Goal: Transaction & Acquisition: Purchase product/service

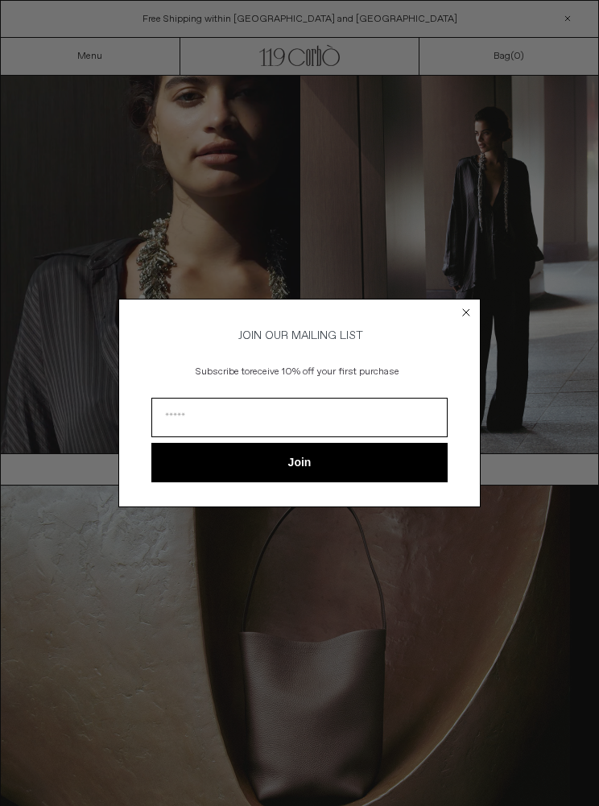
click at [472, 307] on circle "Close dialog" at bounding box center [466, 312] width 15 height 15
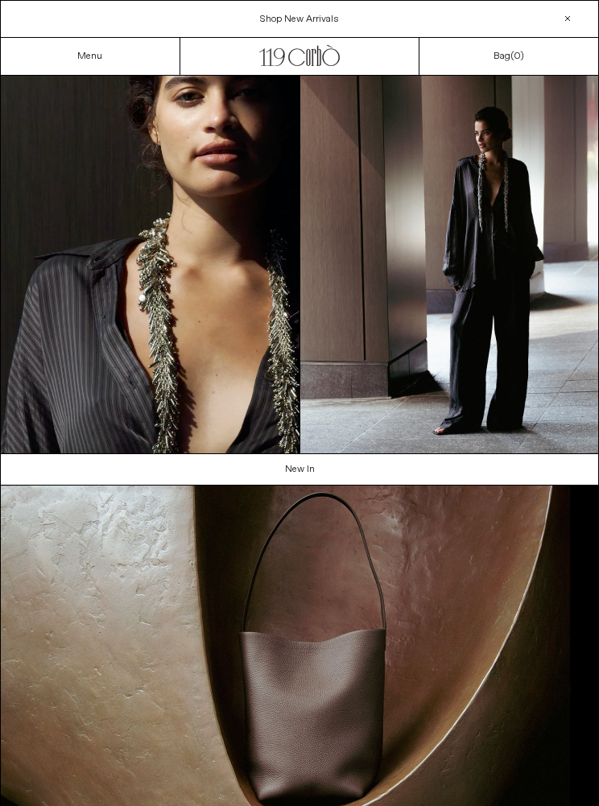
click at [81, 57] on link "Menu" at bounding box center [89, 56] width 25 height 13
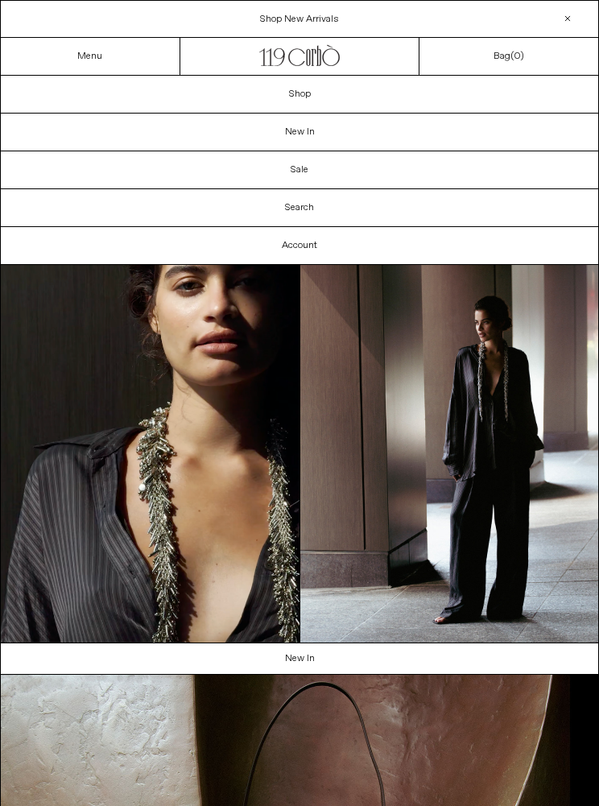
click at [270, 22] on span "Shop New Arrivals" at bounding box center [299, 19] width 79 height 13
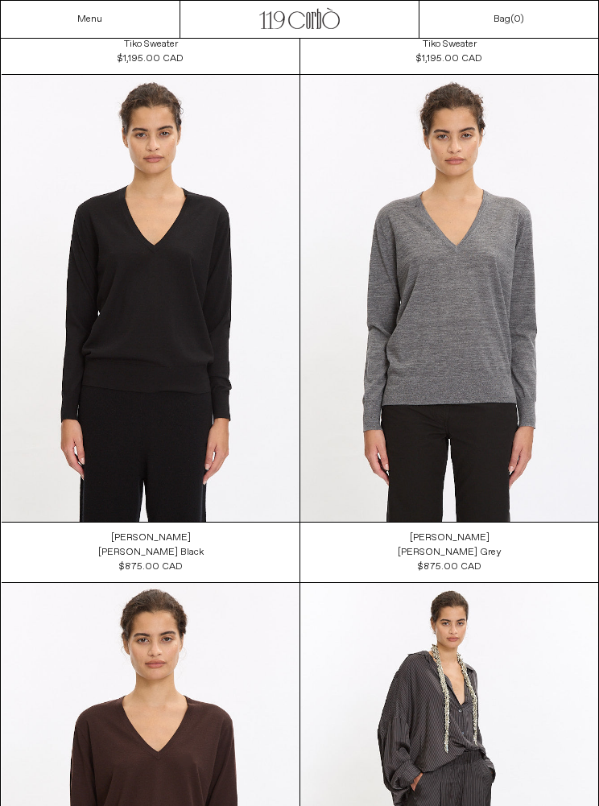
scroll to position [9719, 0]
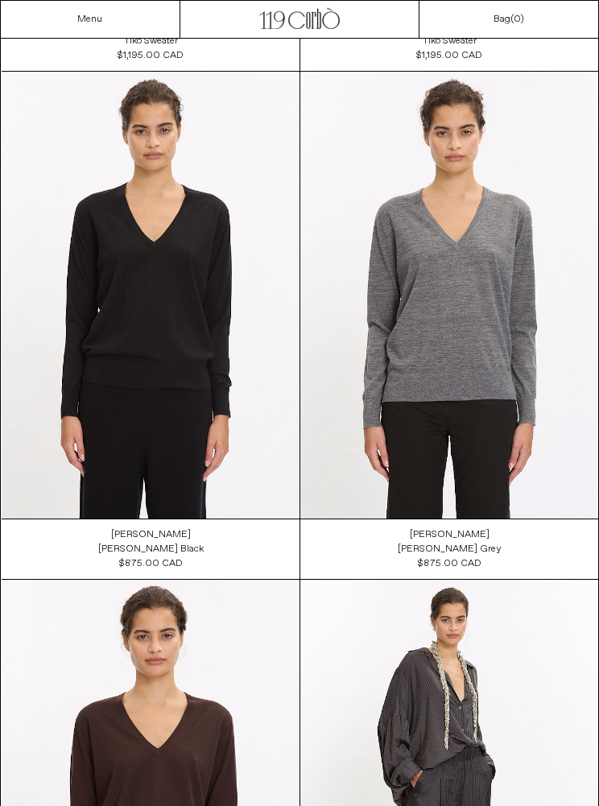
click at [157, 303] on at bounding box center [151, 295] width 298 height 447
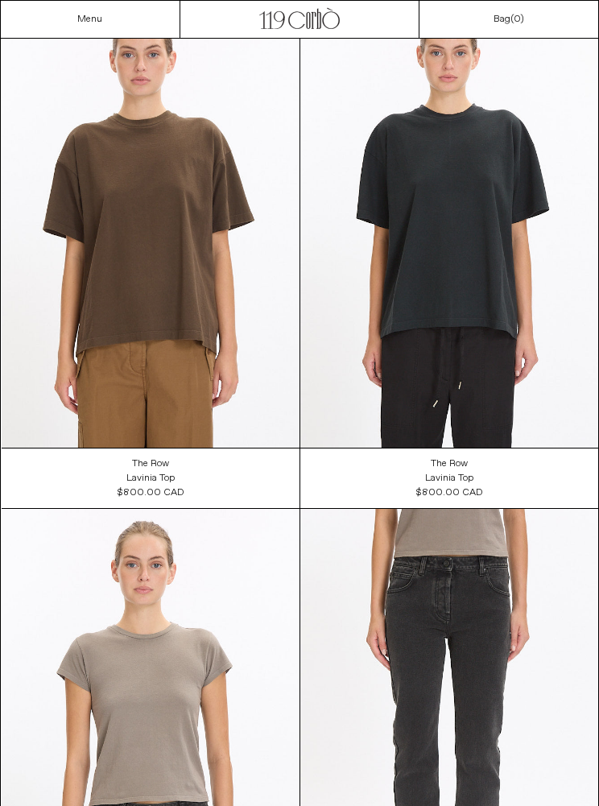
scroll to position [0, 0]
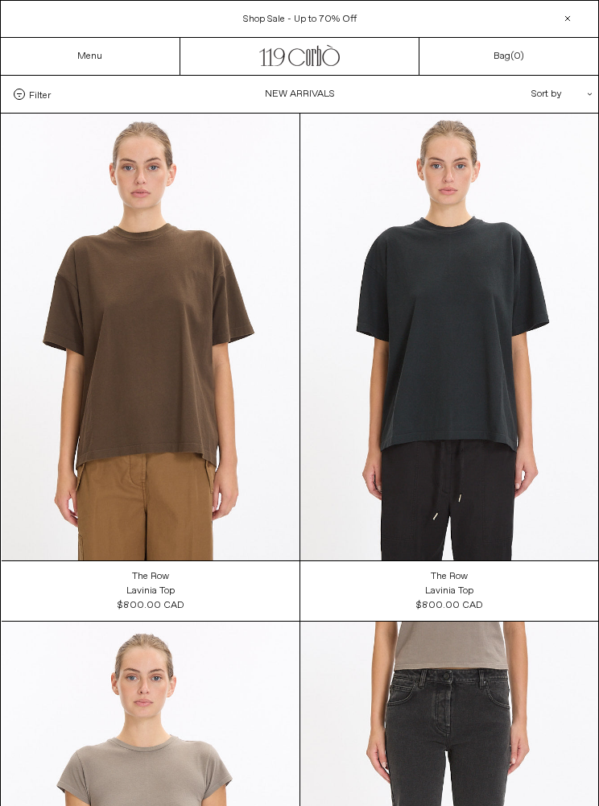
click at [95, 52] on link "Menu" at bounding box center [89, 56] width 25 height 13
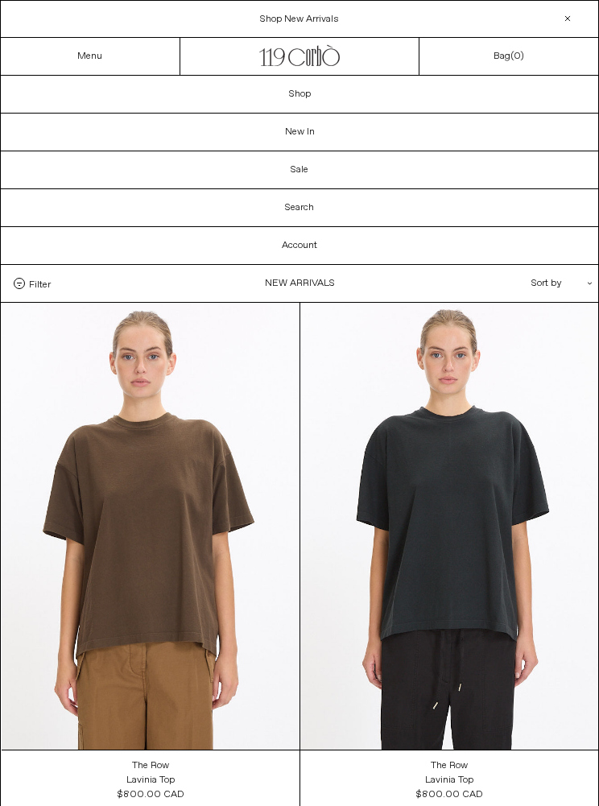
click at [291, 91] on link "Shop" at bounding box center [299, 94] width 597 height 37
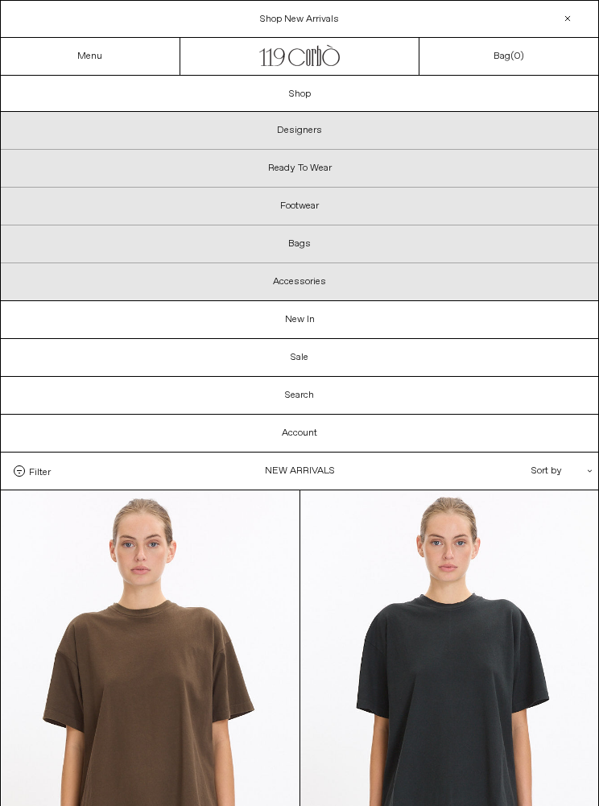
click at [287, 232] on p "Bags" at bounding box center [299, 244] width 597 height 38
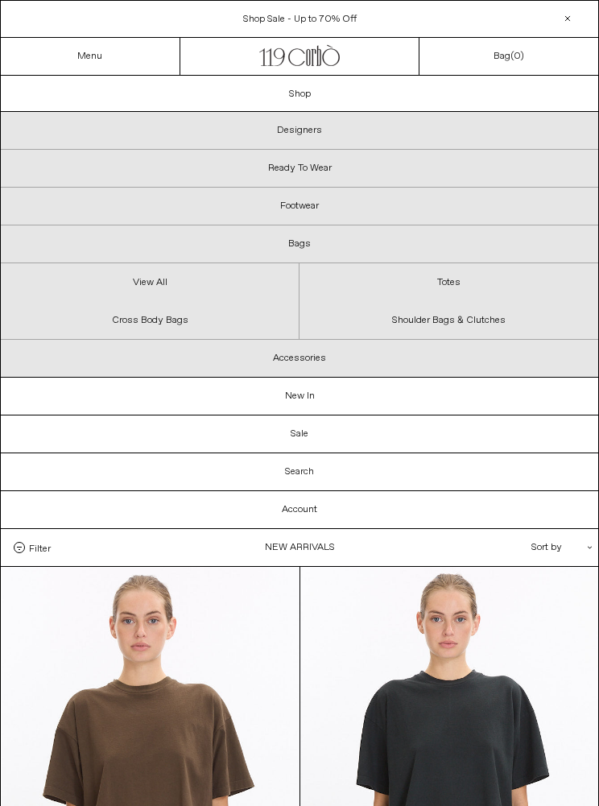
click at [131, 276] on link "View All" at bounding box center [150, 282] width 298 height 38
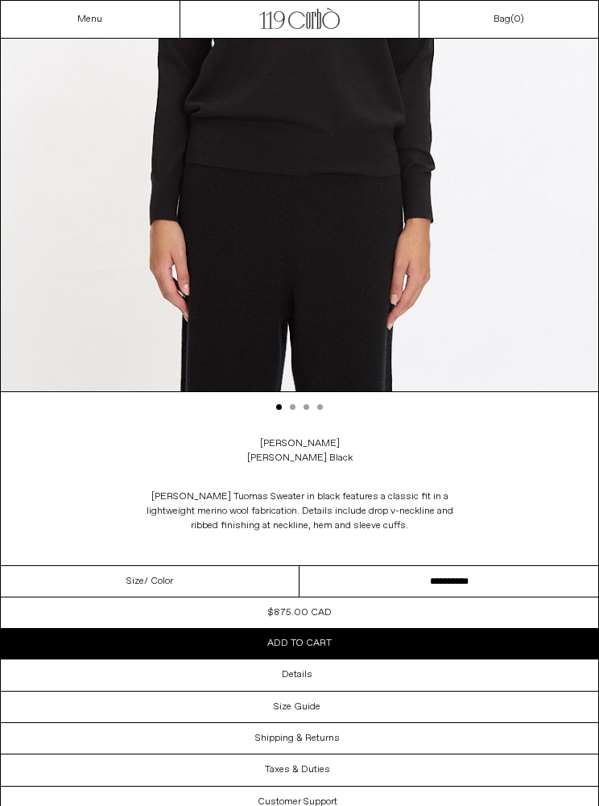
scroll to position [464, 0]
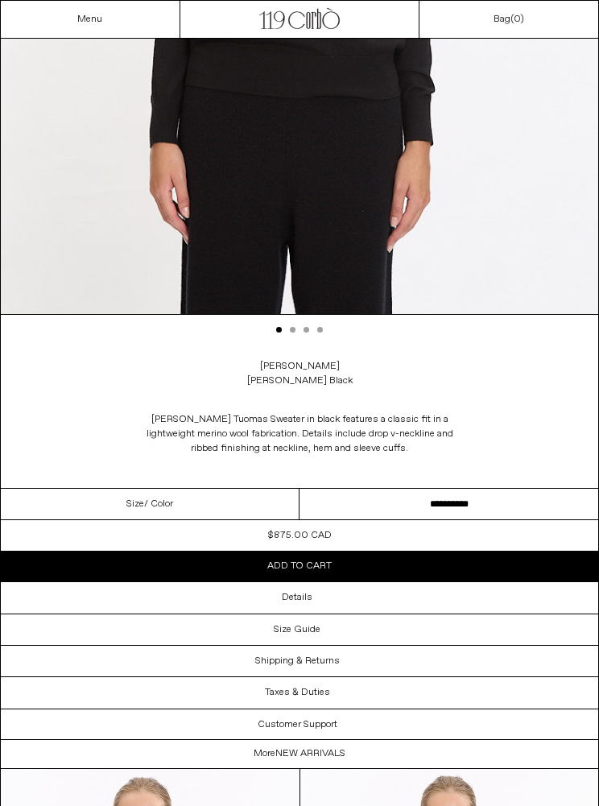
click at [339, 594] on div "Details" at bounding box center [299, 598] width 597 height 31
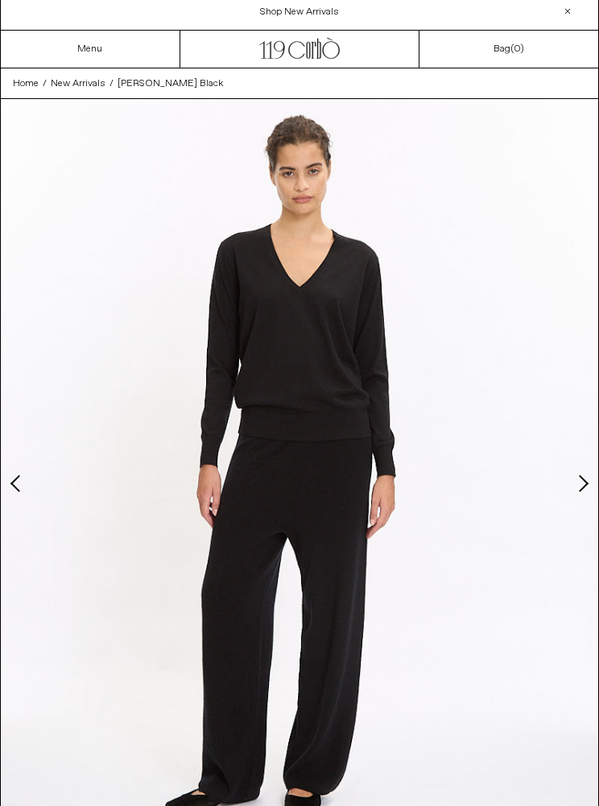
scroll to position [0, 0]
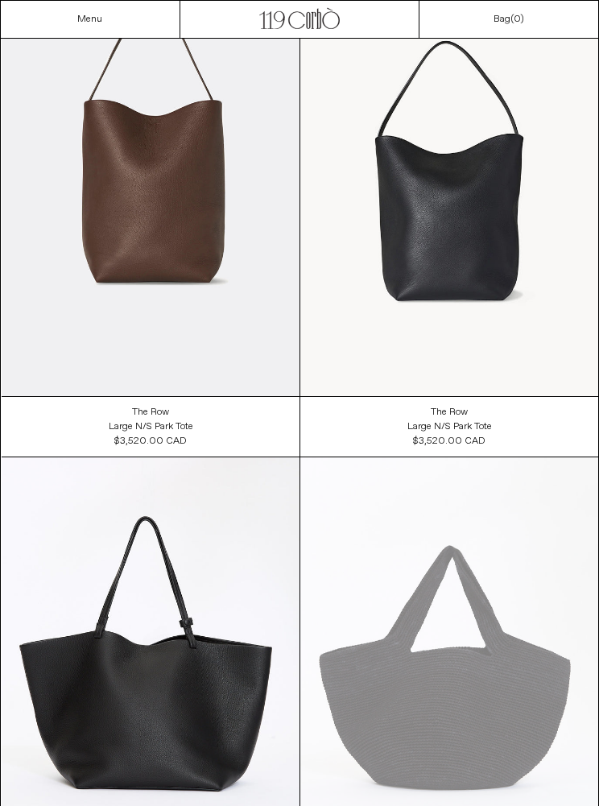
scroll to position [1701, 0]
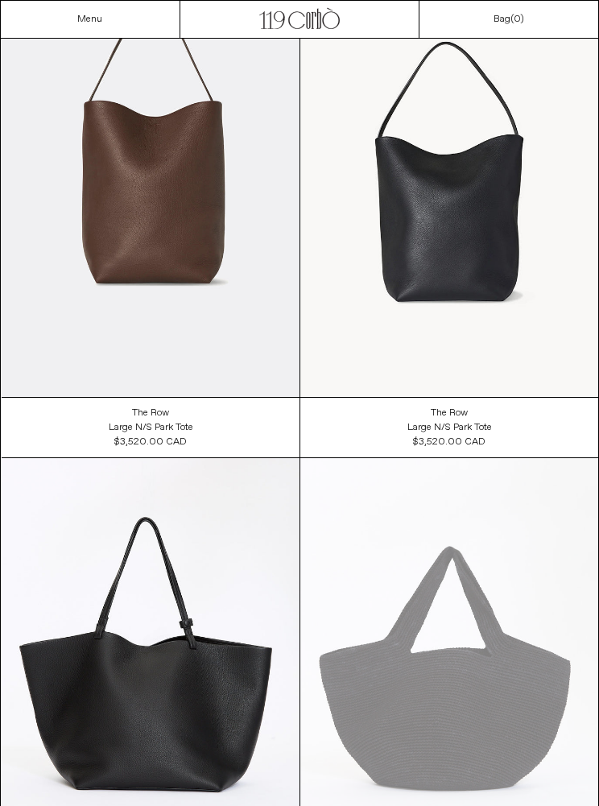
click at [134, 154] on at bounding box center [151, 173] width 298 height 447
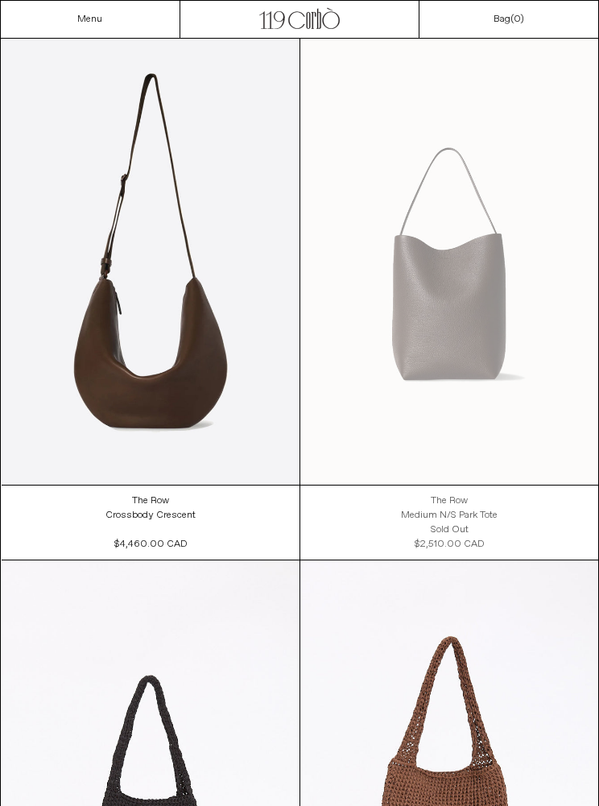
scroll to position [4739, 0]
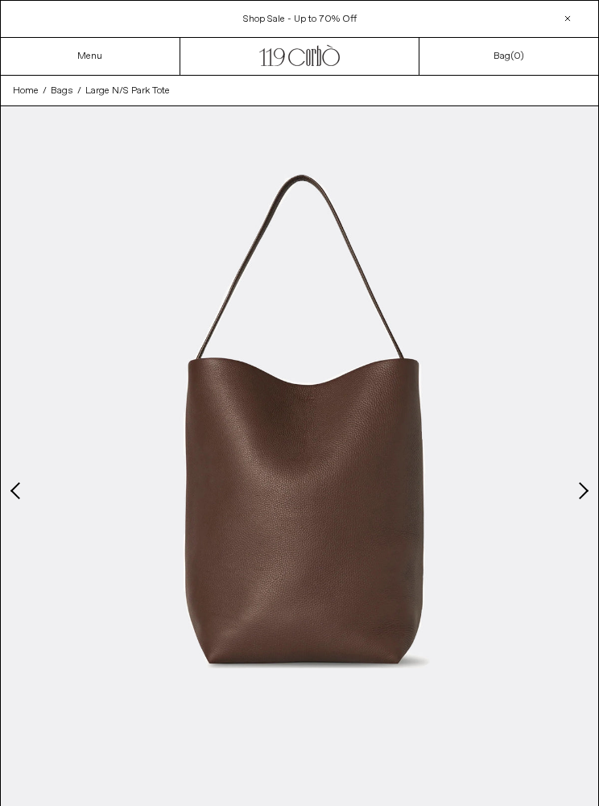
click at [583, 493] on button "Next slide" at bounding box center [582, 490] width 16 height 16
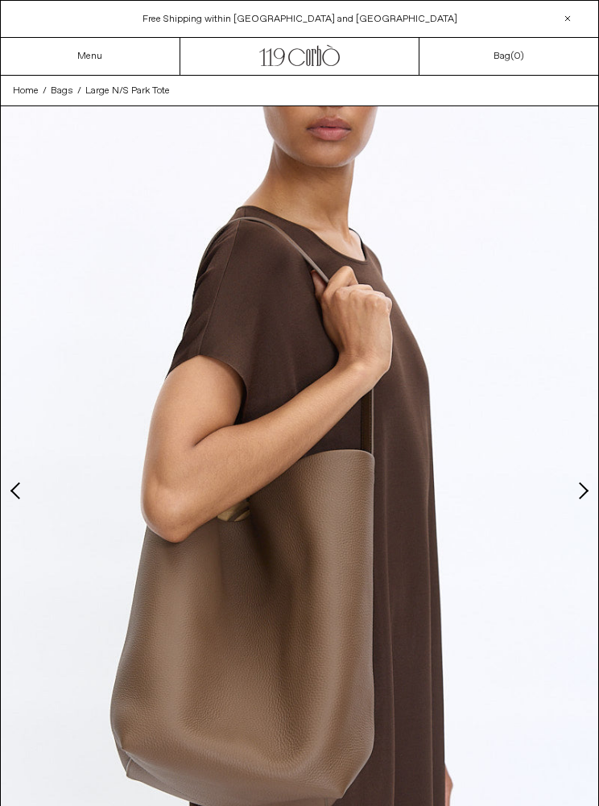
click at [584, 491] on button "Next slide" at bounding box center [582, 490] width 16 height 16
